Goal: Find specific page/section: Find specific page/section

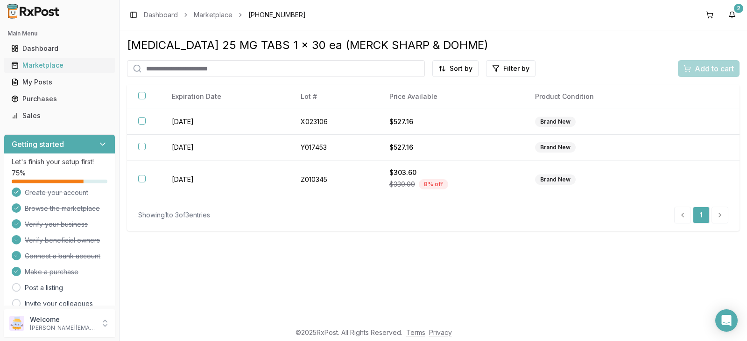
click at [46, 64] on div "Marketplace" at bounding box center [59, 65] width 97 height 9
click at [164, 67] on input "search" at bounding box center [276, 68] width 298 height 17
click at [74, 63] on div "Marketplace" at bounding box center [59, 65] width 97 height 9
click at [78, 49] on div "Dashboard" at bounding box center [59, 48] width 97 height 9
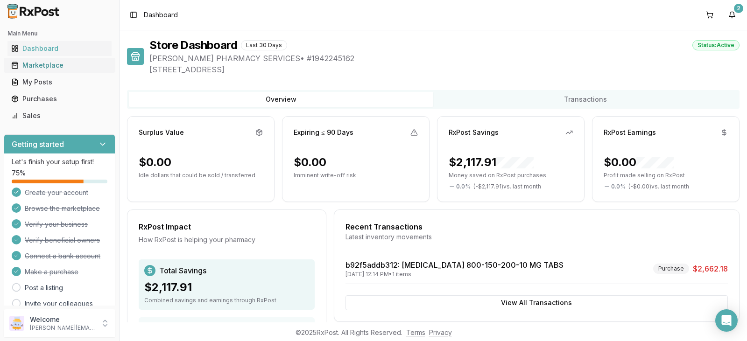
click at [74, 68] on div "Marketplace" at bounding box center [59, 65] width 97 height 9
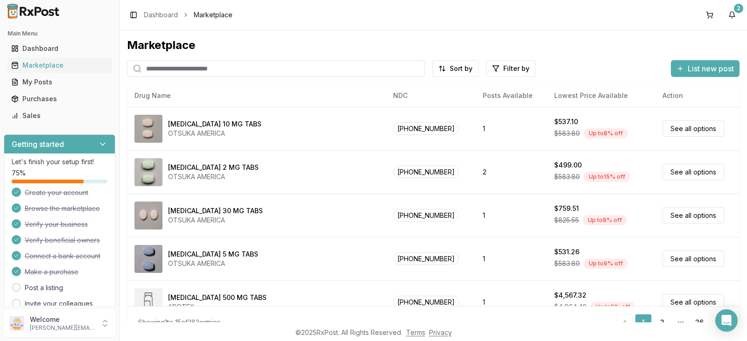
click at [203, 71] on input "search" at bounding box center [276, 68] width 298 height 17
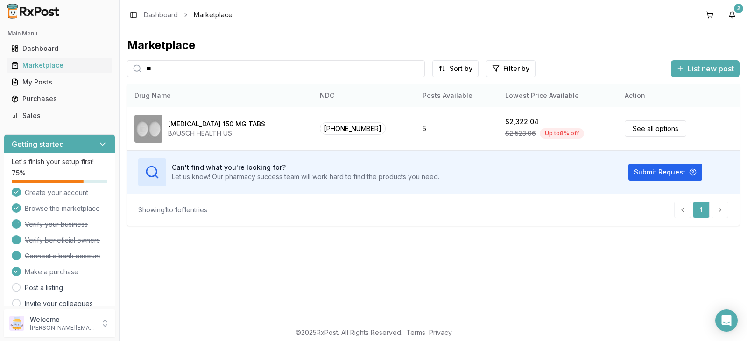
type input "*"
